Goal: Navigation & Orientation: Find specific page/section

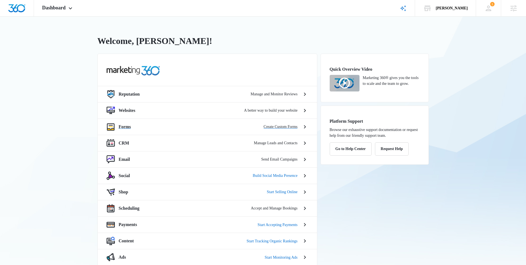
click at [130, 133] on div "Forms Create Custom Forms" at bounding box center [207, 127] width 219 height 16
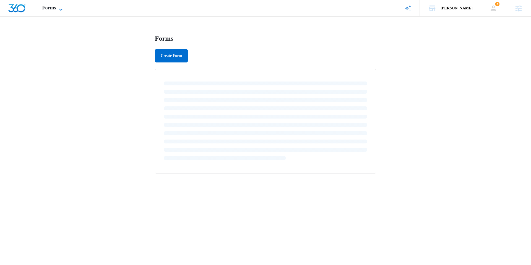
click at [55, 10] on span "Forms" at bounding box center [49, 8] width 14 height 6
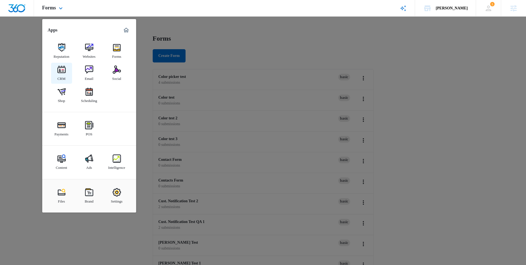
click at [67, 71] on link "CRM" at bounding box center [61, 73] width 21 height 21
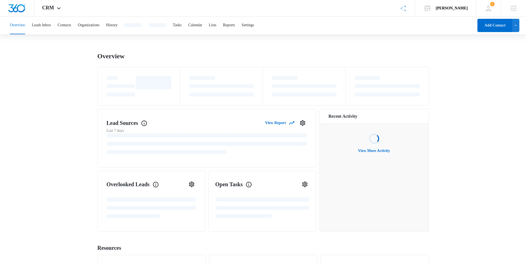
drag, startPoint x: 82, startPoint y: 19, endPoint x: 78, endPoint y: 24, distance: 5.8
click at [82, 19] on div "Overview Leads Inbox Contacts Organizations History Tasks Calendar Lists Report…" at bounding box center [240, 26] width 467 height 18
click at [71, 26] on button "Contacts" at bounding box center [65, 26] width 14 height 18
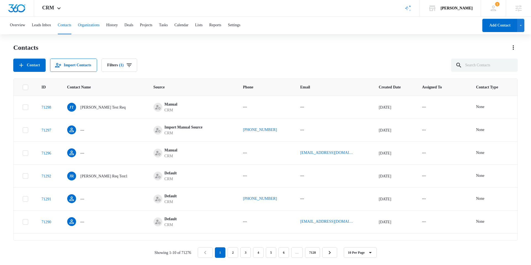
click at [95, 35] on div "Overview Leads Inbox Contacts Organizations History Deals Projects Tasks Calend…" at bounding box center [265, 141] width 531 height 248
click at [96, 19] on button "Organizations" at bounding box center [89, 26] width 22 height 18
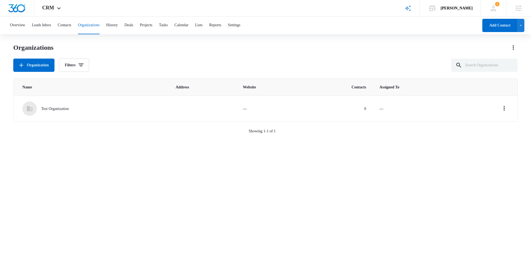
click at [133, 21] on div "Overview Leads Inbox Contacts Organizations History Deals Projects Tasks Calend…" at bounding box center [242, 26] width 471 height 18
click at [118, 24] on button "History" at bounding box center [112, 26] width 12 height 18
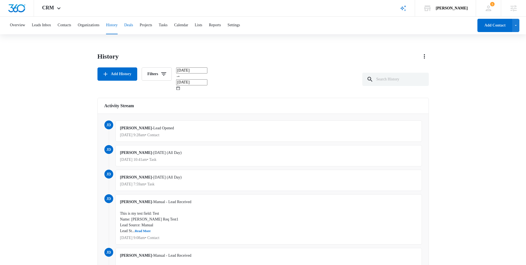
click at [133, 25] on button "Deals" at bounding box center [128, 26] width 9 height 18
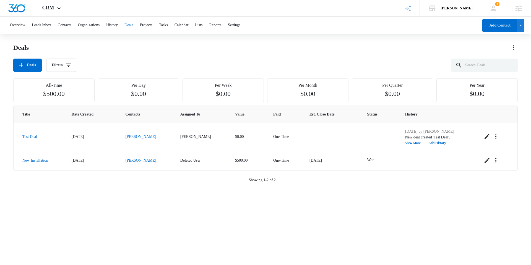
click at [57, 27] on div "Overview Leads Inbox Contacts Organizations History Deals Projects Tasks Calend…" at bounding box center [242, 26] width 471 height 18
click at [47, 17] on button "Leads Inbox" at bounding box center [41, 26] width 19 height 18
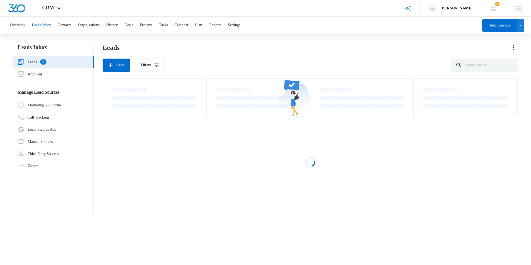
click at [51, 29] on button "Leads Inbox" at bounding box center [41, 26] width 19 height 18
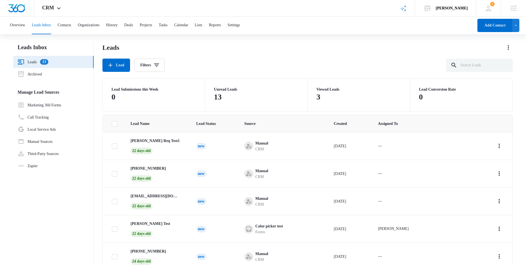
click at [78, 229] on nav "Leads Inbox Leads 13 Archived Manage Lead Sources Marketing 360 Forms Call Trac…" at bounding box center [53, 168] width 80 height 251
